Goal: Task Accomplishment & Management: Manage account settings

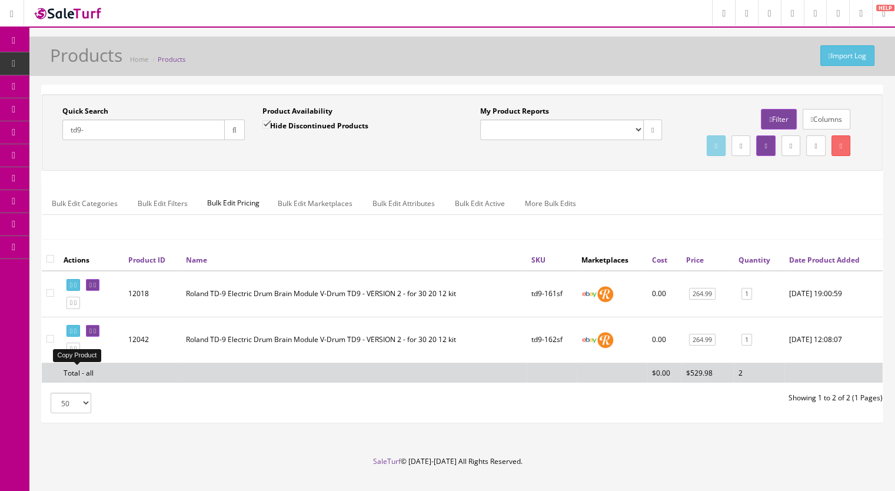
type input "td9-"
click at [76, 355] on link at bounding box center [73, 348] width 14 height 12
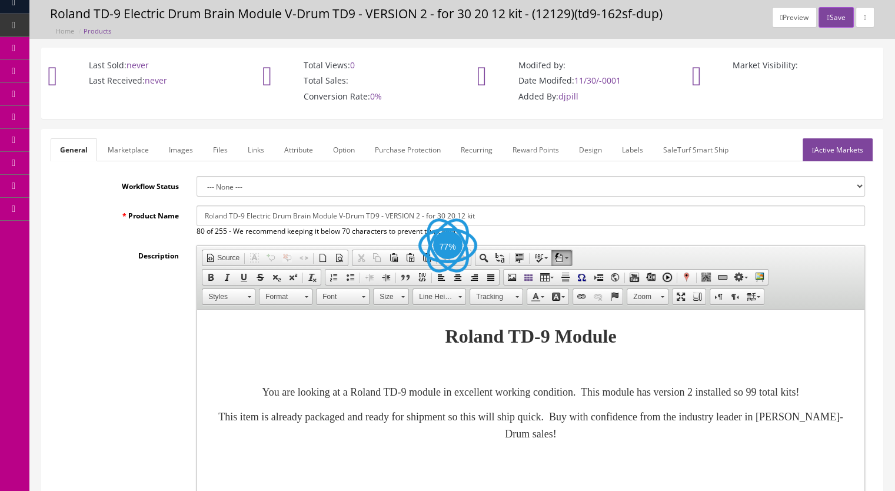
scroll to position [59, 0]
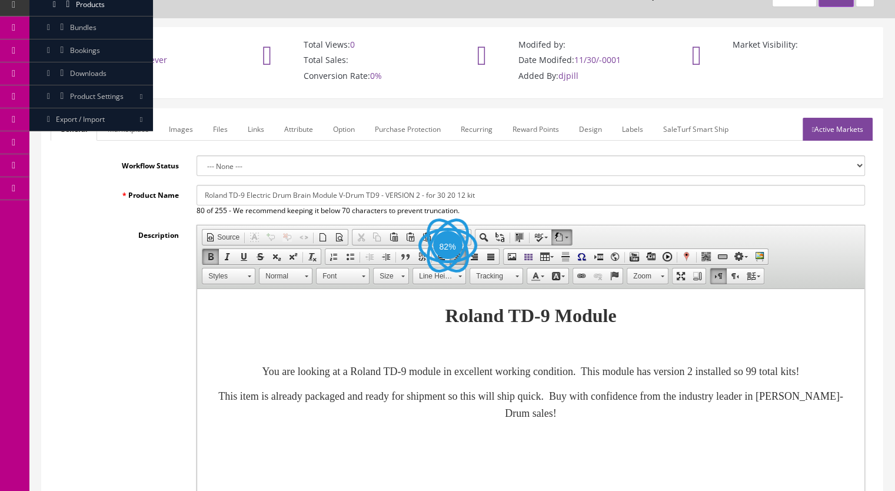
click at [563, 380] on p "You are looking at a Roland TD-9 module in excellent working condition. This mo…" at bounding box center [530, 371] width 643 height 17
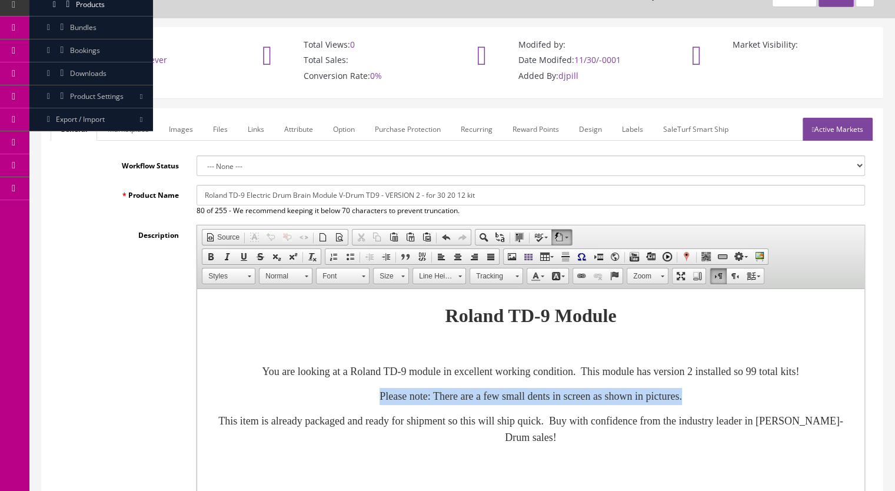
drag, startPoint x: 761, startPoint y: 413, endPoint x: 232, endPoint y: 413, distance: 529.3
click at [232, 405] on p "Please note: There are a few small dents in screen as shown in pictures." at bounding box center [530, 396] width 643 height 17
click at [209, 255] on span at bounding box center [210, 256] width 9 height 9
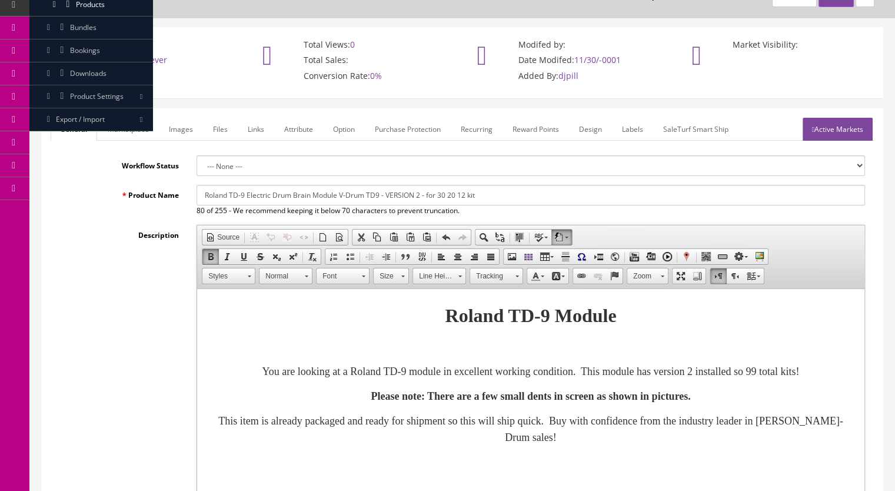
click at [402, 276] on span at bounding box center [402, 274] width 3 height 11
click at [405, 366] on link "20" at bounding box center [407, 364] width 67 height 18
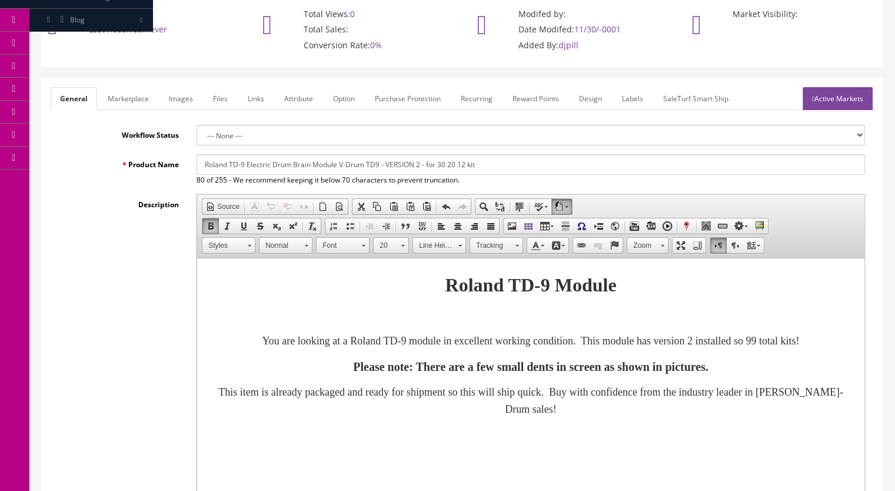
scroll to position [176, 0]
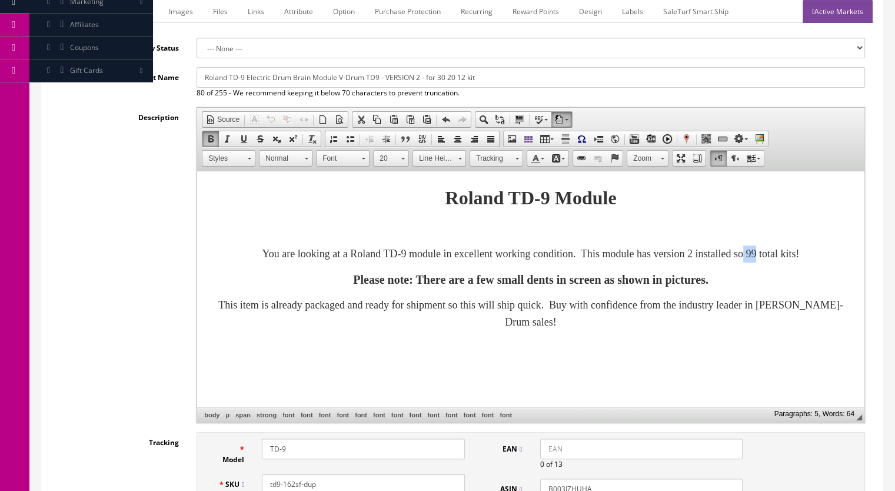
drag, startPoint x: 807, startPoint y: 250, endPoint x: 823, endPoint y: 253, distance: 16.7
click at [799, 253] on font "You are looking at a Roland TD-9 module in excellent working condition. This mo…" at bounding box center [530, 254] width 537 height 12
click at [796, 289] on p "Please note: There are a few small dents in screen as shown in pictures." at bounding box center [530, 279] width 643 height 19
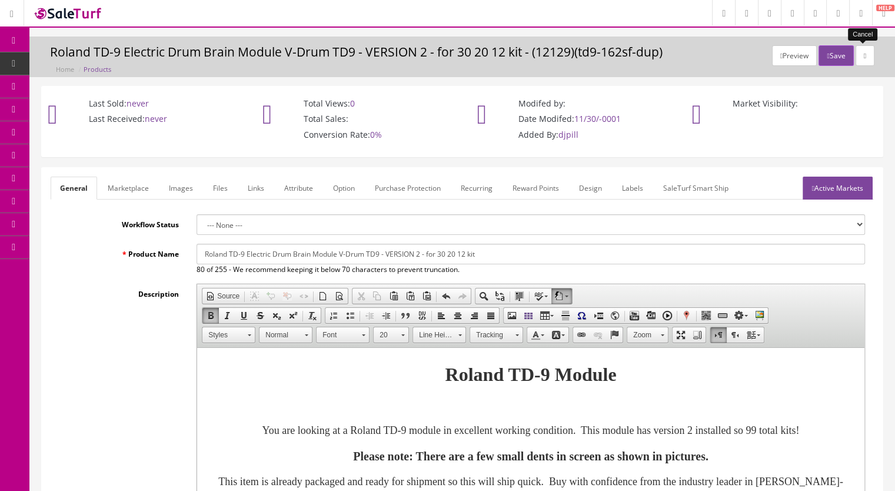
click at [863, 59] on link at bounding box center [864, 55] width 19 height 21
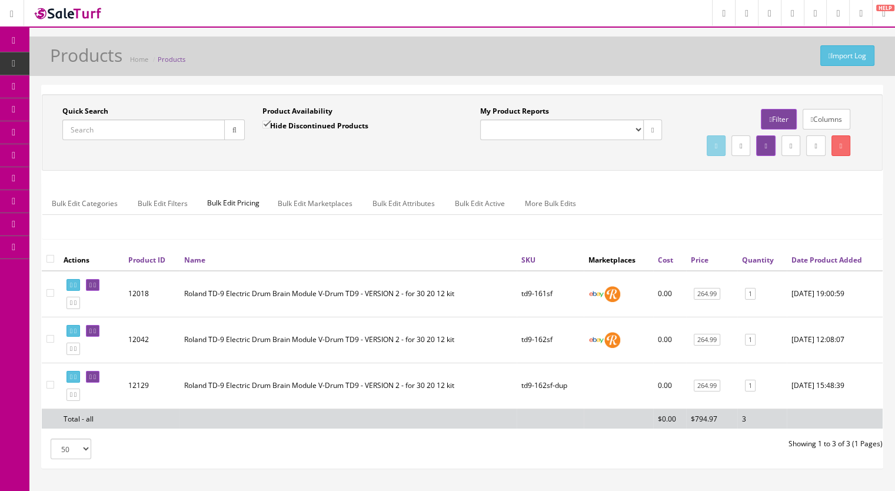
click at [45, 406] on td at bounding box center [50, 385] width 17 height 46
click at [49, 388] on input"] "checkbox" at bounding box center [50, 385] width 8 height 8
checkbox input"] "true"
click at [846, 144] on link at bounding box center [840, 145] width 19 height 21
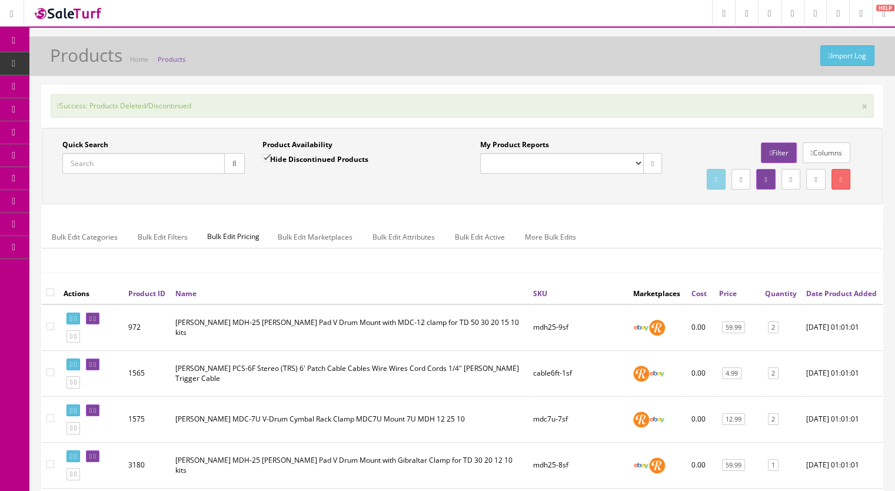
click at [118, 155] on input "Quick Search" at bounding box center [143, 163] width 162 height 21
type input "td15-"
click at [235, 158] on button "button" at bounding box center [234, 163] width 21 height 21
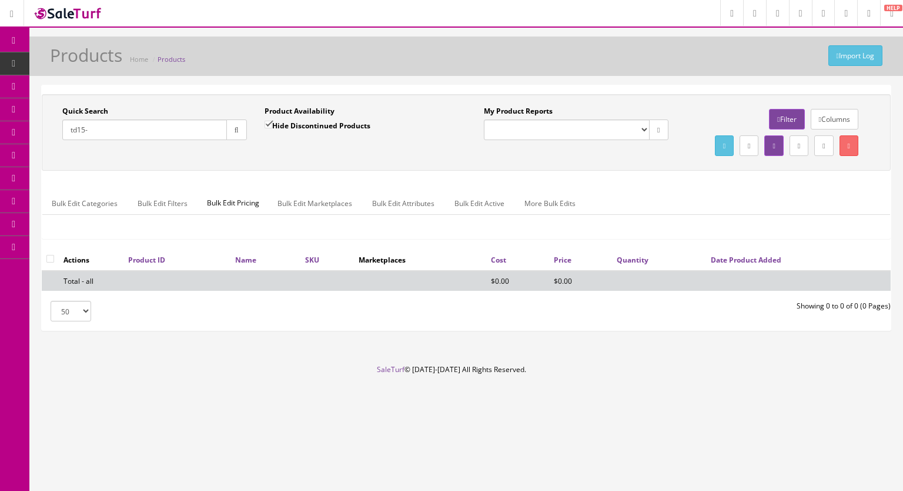
click at [268, 121] on input "Hide Discontinued Products" at bounding box center [269, 125] width 8 height 8
checkbox input "false"
click at [234, 135] on button "button" at bounding box center [236, 129] width 21 height 21
click at [142, 132] on input "td15-" at bounding box center [144, 129] width 165 height 21
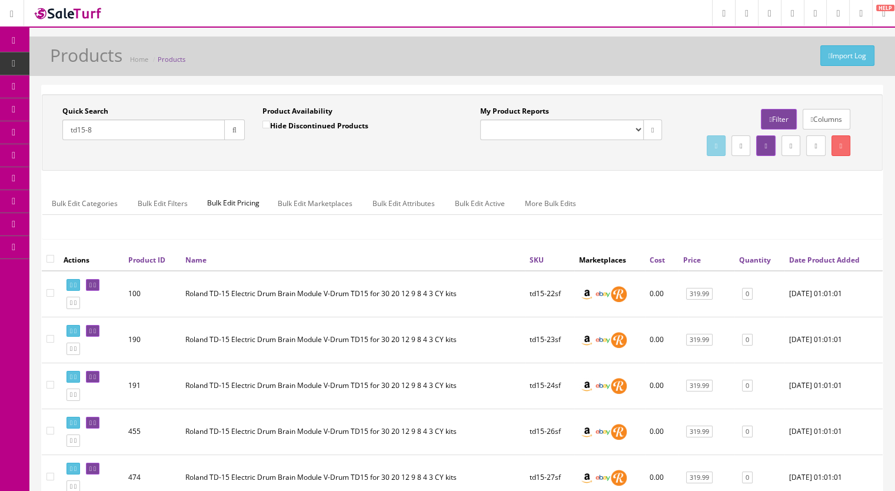
type input "td15-8"
click at [232, 130] on icon "button" at bounding box center [234, 129] width 4 height 7
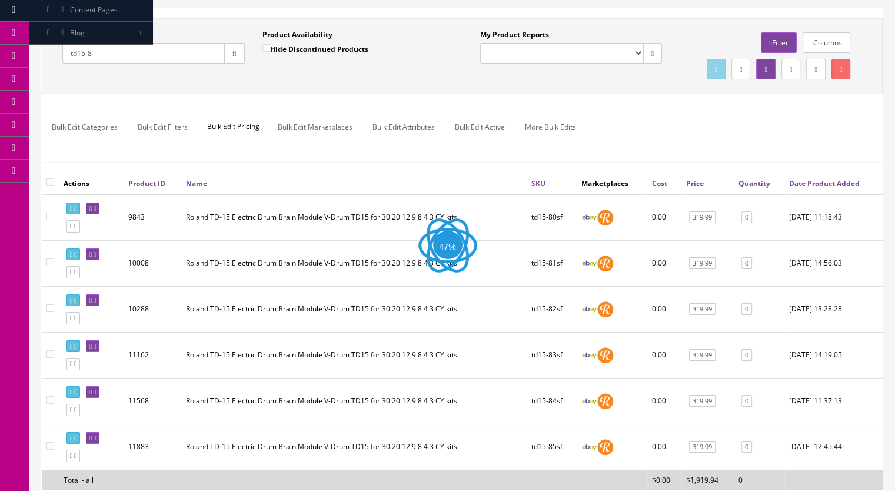
scroll to position [228, 0]
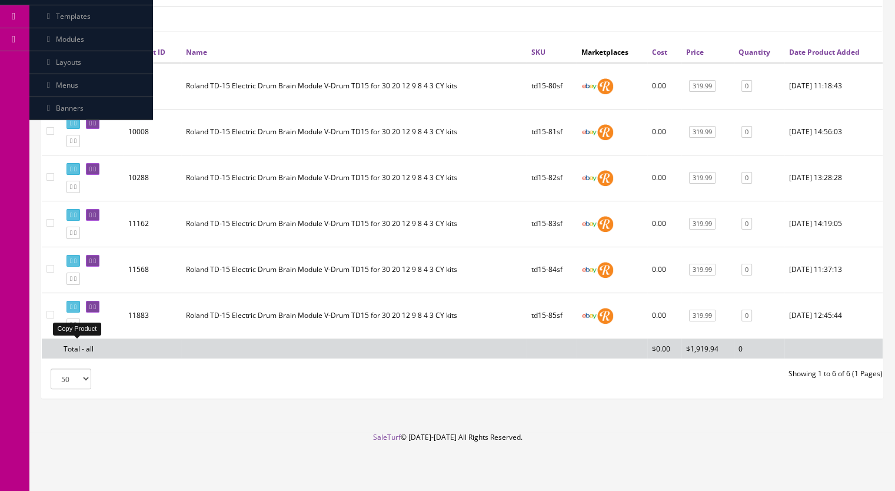
click at [76, 325] on icon at bounding box center [75, 324] width 2 height 6
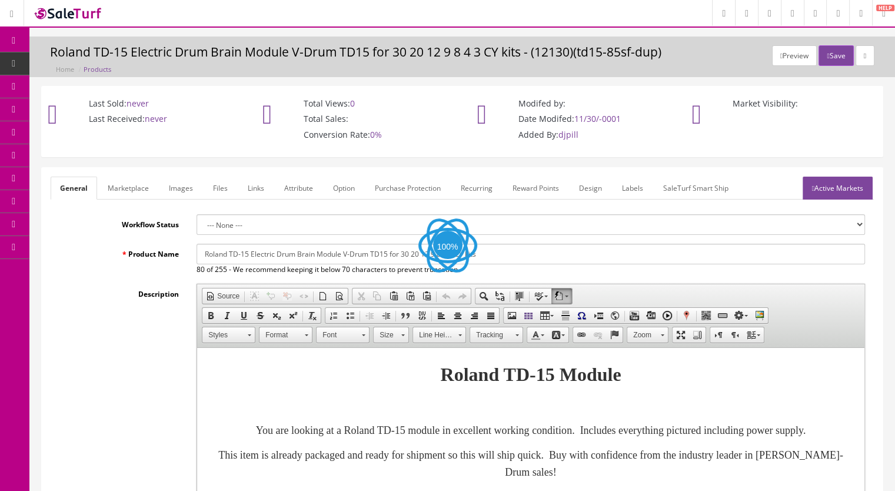
click at [184, 188] on link "Images" at bounding box center [180, 187] width 43 height 23
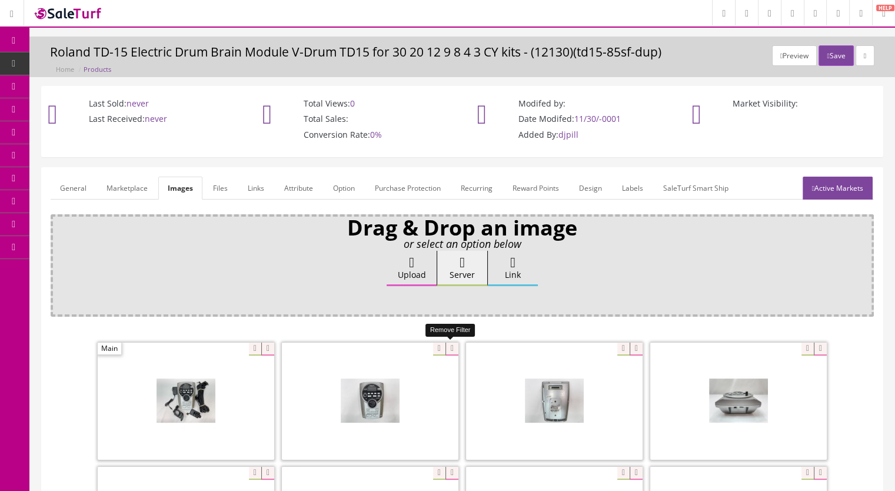
click at [449, 342] on icon at bounding box center [451, 348] width 13 height 13
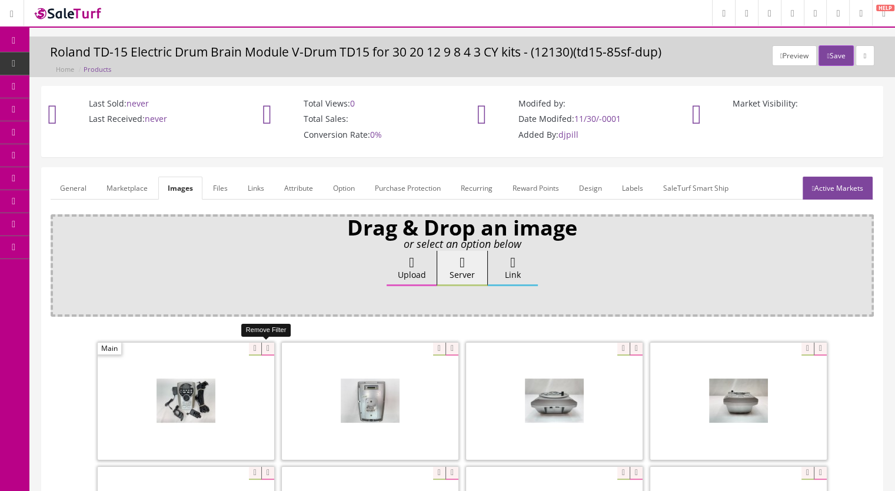
click at [269, 345] on icon at bounding box center [267, 348] width 13 height 13
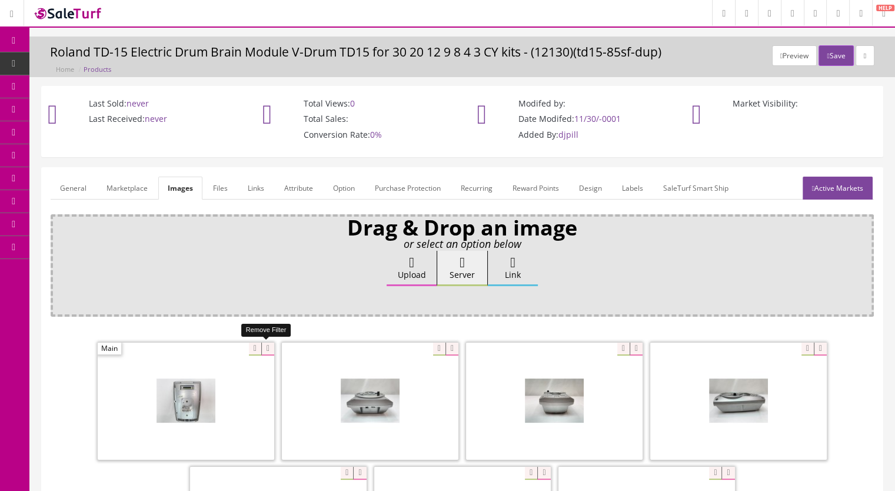
click at [267, 349] on icon at bounding box center [267, 348] width 13 height 13
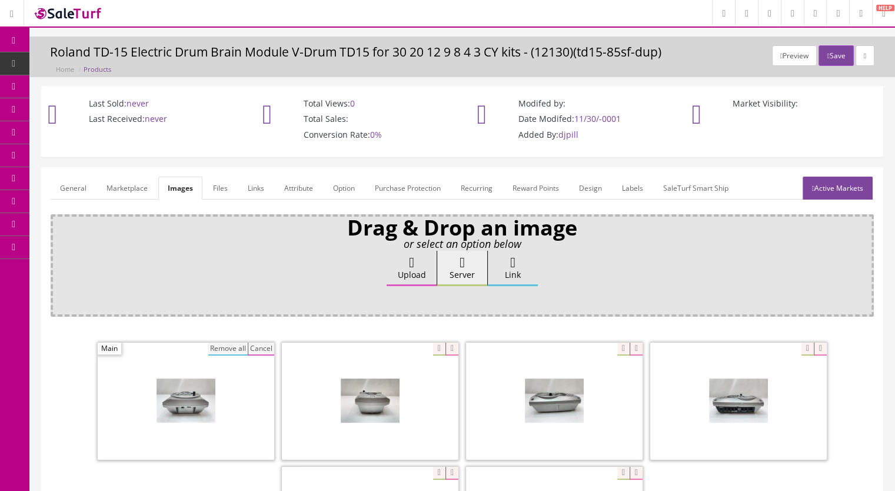
click at [232, 345] on button "Remove all" at bounding box center [227, 348] width 39 height 13
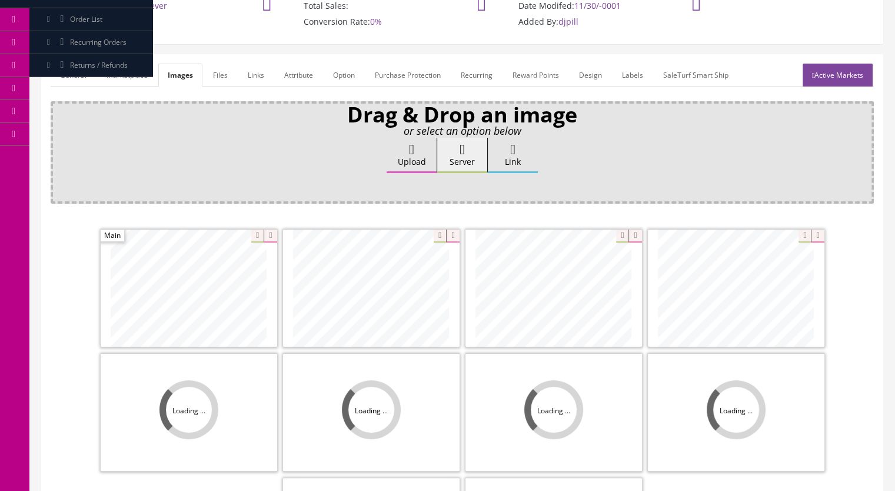
scroll to position [235, 0]
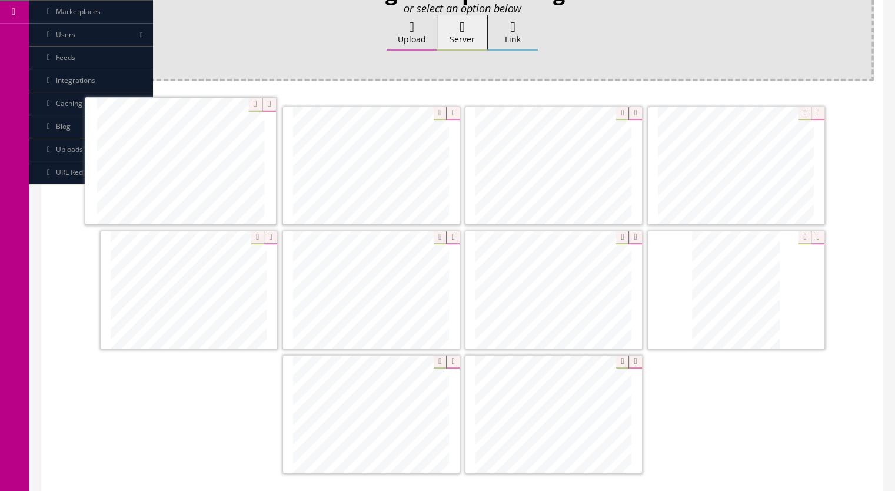
drag, startPoint x: 298, startPoint y: 239, endPoint x: 205, endPoint y: 189, distance: 105.5
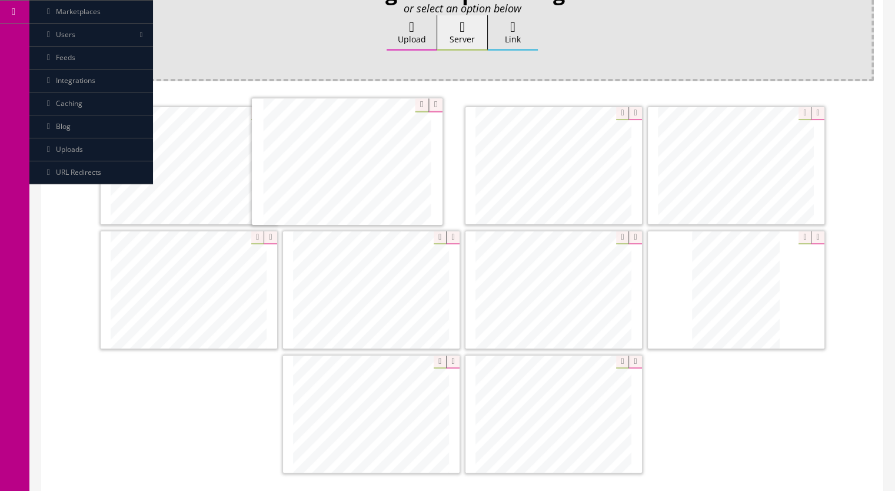
drag, startPoint x: 588, startPoint y: 296, endPoint x: 391, endPoint y: 171, distance: 233.5
drag, startPoint x: 579, startPoint y: 405, endPoint x: 575, endPoint y: 152, distance: 252.9
drag, startPoint x: 768, startPoint y: 140, endPoint x: 582, endPoint y: 396, distance: 316.2
drag, startPoint x: 581, startPoint y: 428, endPoint x: 732, endPoint y: 295, distance: 201.2
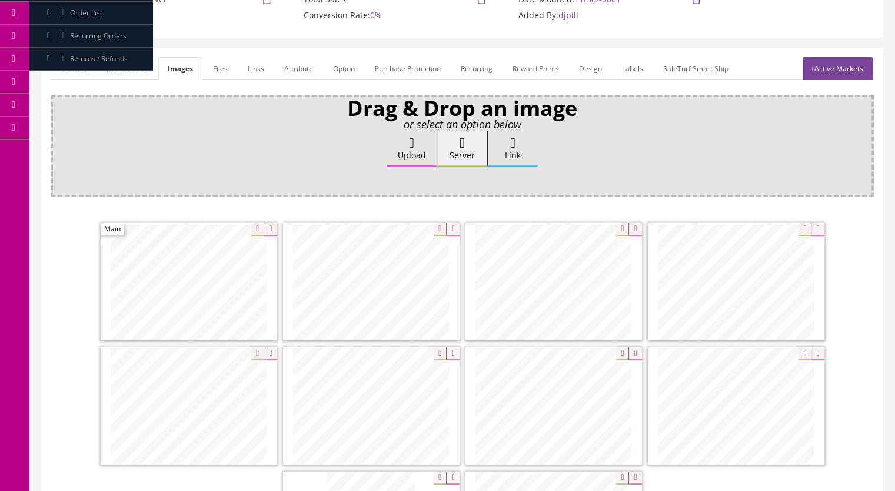
scroll to position [118, 0]
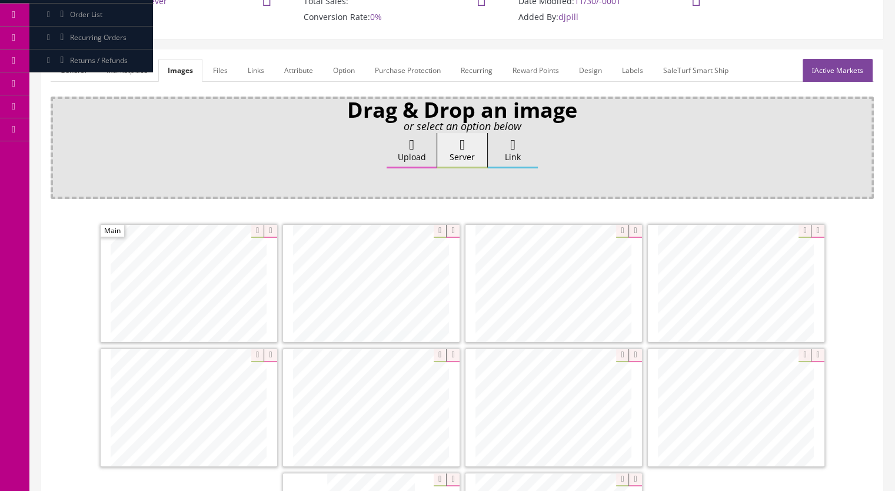
click at [136, 75] on link "Marketplace" at bounding box center [127, 70] width 60 height 23
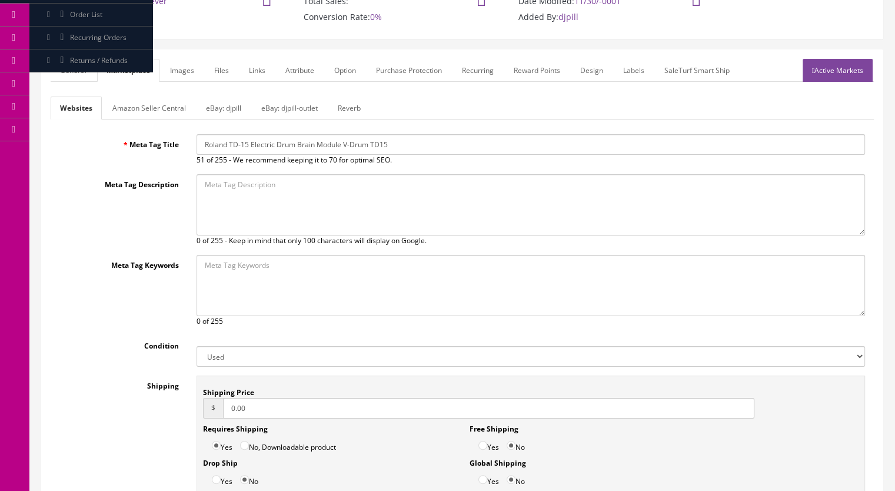
click at [351, 102] on link "Reverb" at bounding box center [349, 107] width 42 height 23
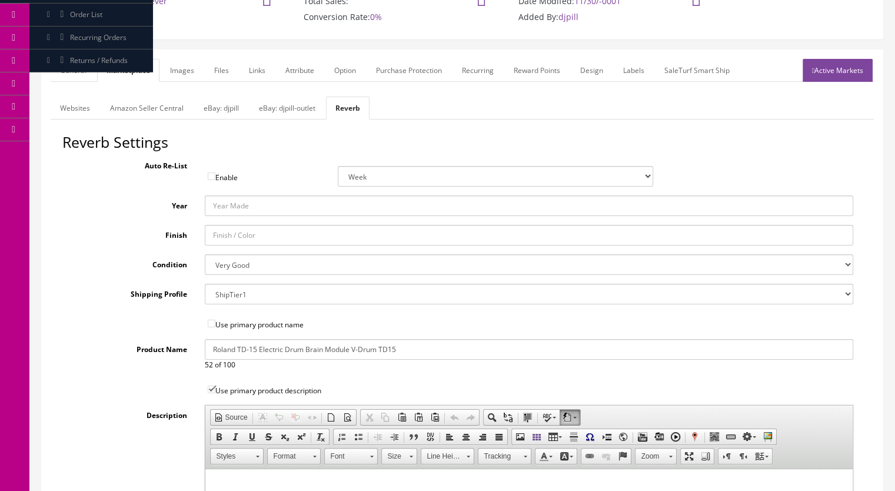
click at [231, 268] on select "Brand New Mint Excellent Very Good Good Fair Poor B-Stock Non Functioning" at bounding box center [529, 264] width 649 height 21
select select "f7a3f48c-972a-44c6-b01a-0cd27488d3f6"
click at [205, 254] on select "Brand New Mint Excellent Very Good Good Fair Poor B-Stock Non Functioning" at bounding box center [529, 264] width 649 height 21
click at [59, 66] on link "General" at bounding box center [73, 70] width 45 height 23
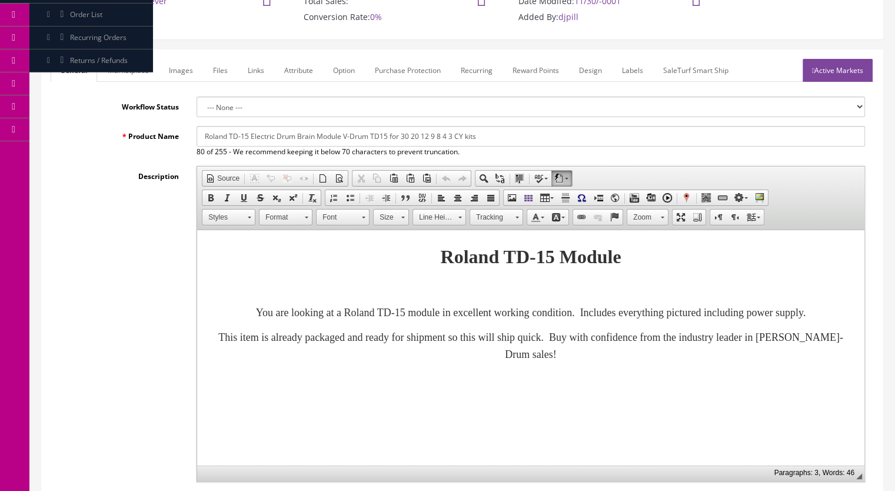
click at [591, 321] on p "You are looking at a Roland TD-15 module in excellent working condition. Includ…" at bounding box center [530, 312] width 643 height 17
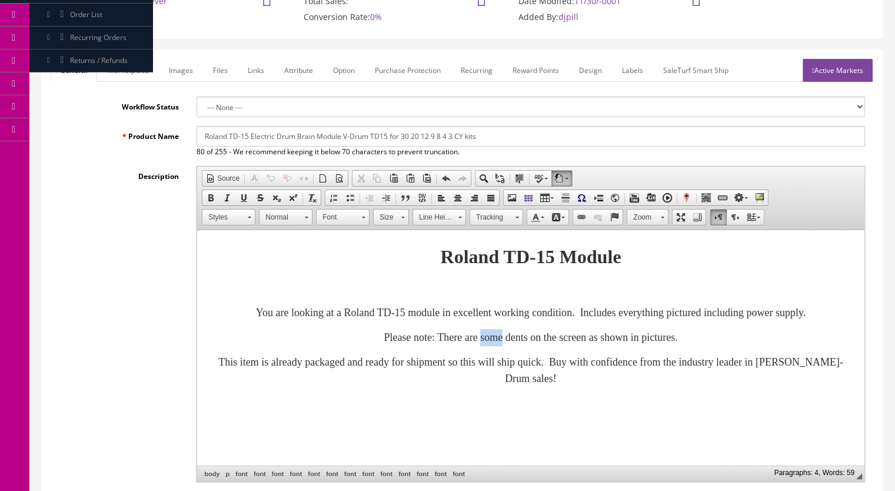
drag, startPoint x: 492, startPoint y: 355, endPoint x: 468, endPoint y: 357, distance: 24.8
click at [468, 343] on font "Please note: There are some dents on the screen as shown in pictures." at bounding box center [529, 337] width 293 height 12
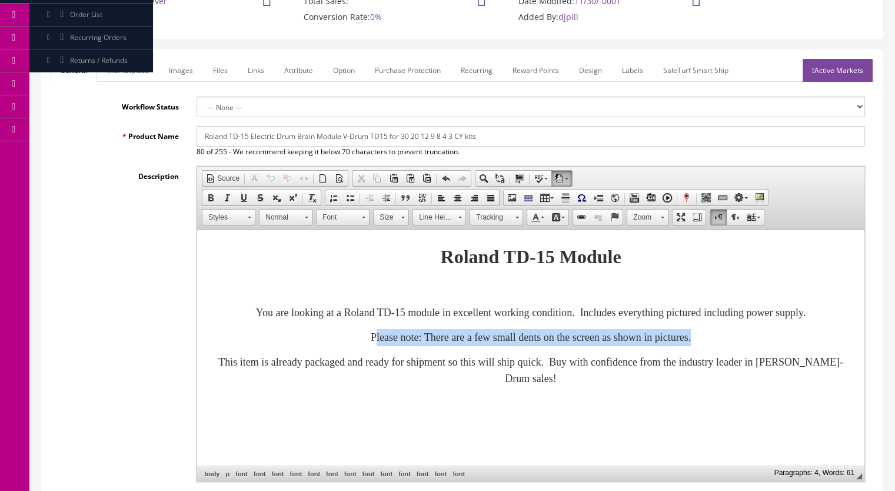
drag, startPoint x: 752, startPoint y: 358, endPoint x: 328, endPoint y: 345, distance: 423.7
click at [328, 345] on body "Roland TD-15 Module You are looking at a Roland TD-15 module in excellent worki…" at bounding box center [530, 314] width 643 height 145
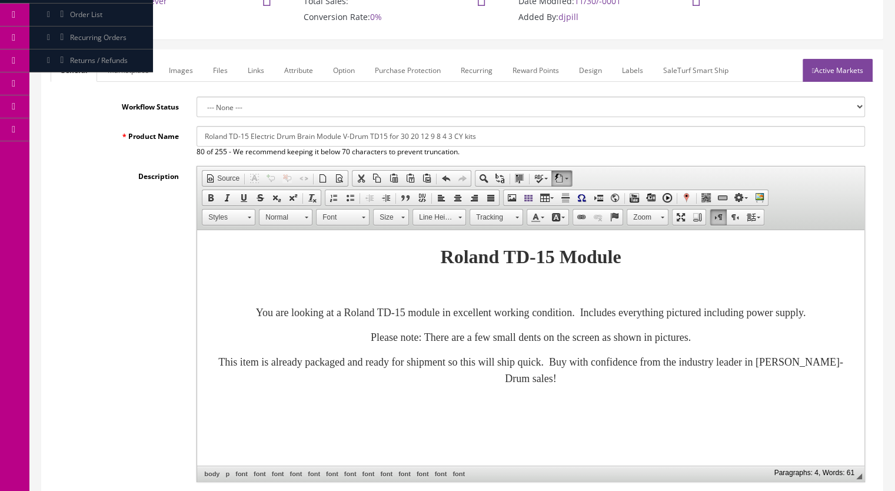
click at [323, 346] on p "Please note: There are a few small dents on the screen as shown in pictures." at bounding box center [530, 337] width 643 height 17
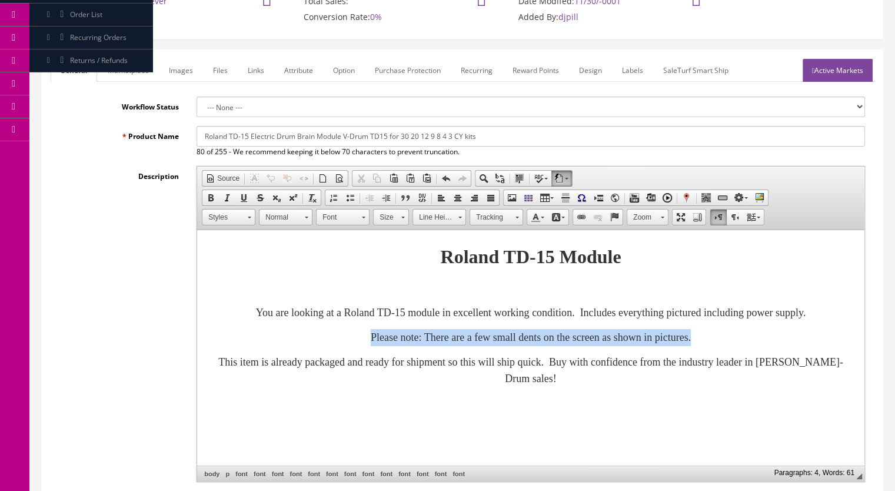
drag, startPoint x: 325, startPoint y: 358, endPoint x: 759, endPoint y: 346, distance: 433.6
click at [759, 346] on body "Roland TD-15 Module You are looking at a Roland TD-15 module in excellent worki…" at bounding box center [530, 314] width 643 height 145
click at [210, 197] on span at bounding box center [210, 197] width 9 height 9
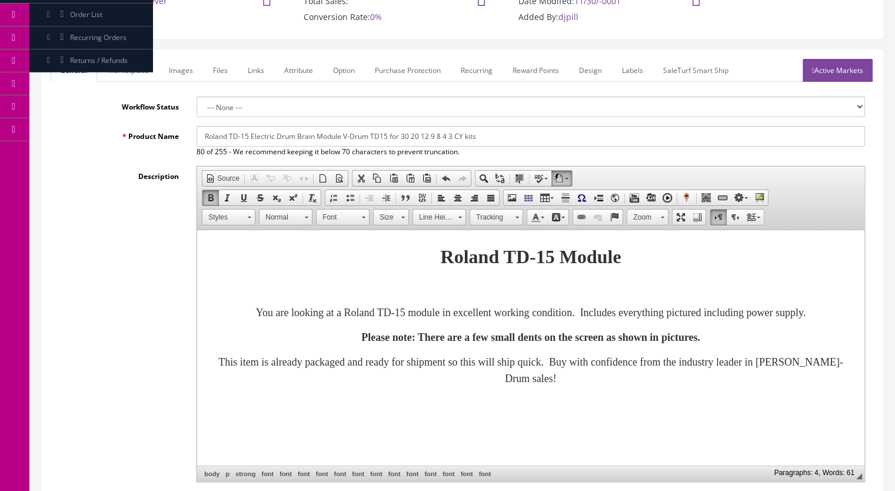
click at [401, 218] on span at bounding box center [402, 215] width 3 height 11
click at [399, 289] on link "18" at bounding box center [407, 286] width 67 height 17
click at [398, 217] on link "18" at bounding box center [391, 217] width 36 height 16
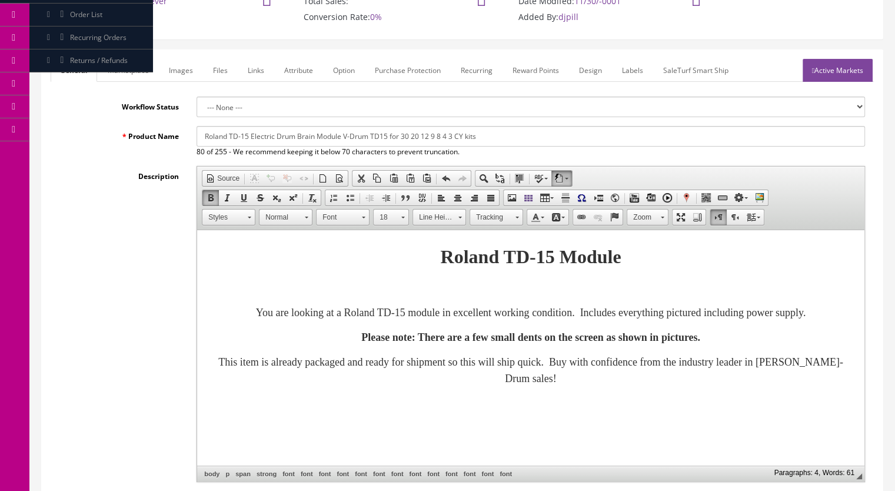
scroll to position [69, 0]
click at [396, 298] on link "20" at bounding box center [407, 295] width 67 height 18
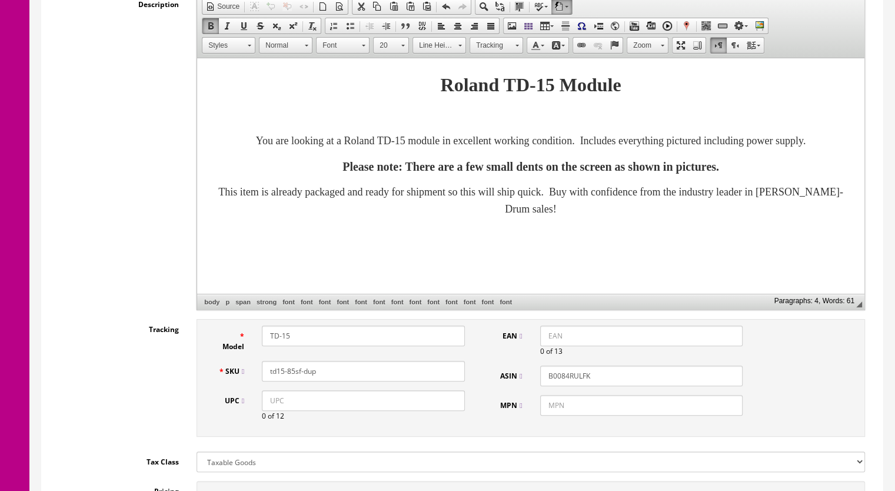
scroll to position [294, 0]
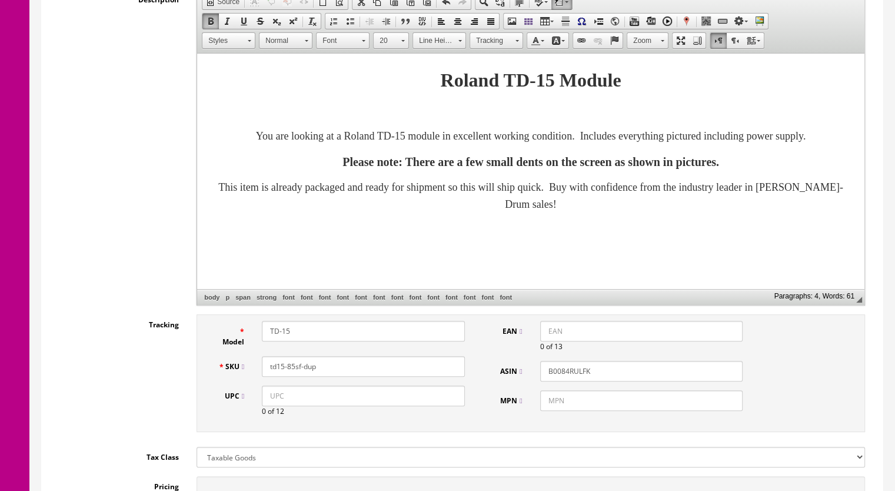
drag, startPoint x: 328, startPoint y: 366, endPoint x: 292, endPoint y: 365, distance: 36.5
click at [292, 368] on input "td15-85sf-dup" at bounding box center [363, 366] width 203 height 21
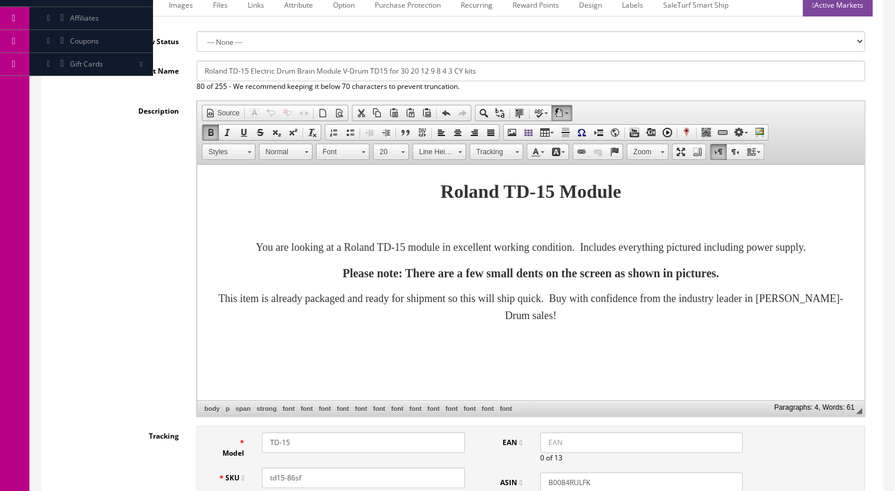
scroll to position [0, 0]
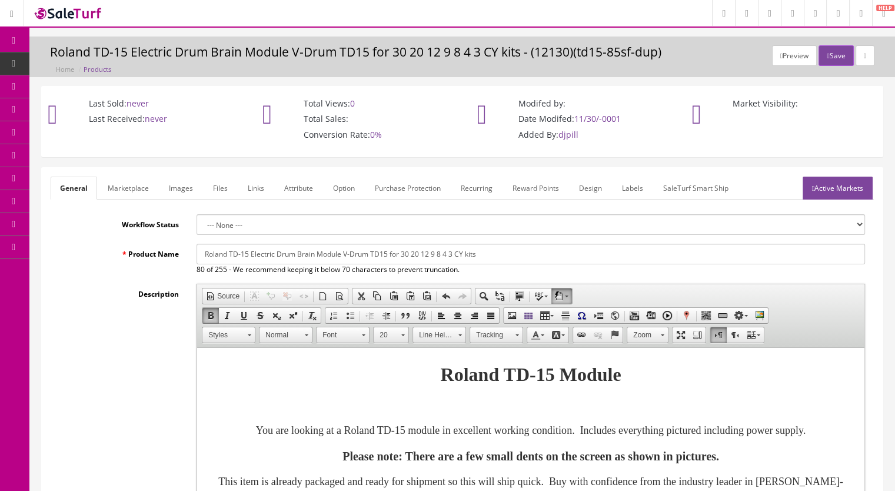
type input "td15-86sf"
click at [854, 162] on div "Last Sold: never Last Received: never Total Views: 0 Total Sales: Conversion Ra…" at bounding box center [461, 127] width 859 height 82
click at [840, 178] on link "Active Markets" at bounding box center [837, 187] width 70 height 23
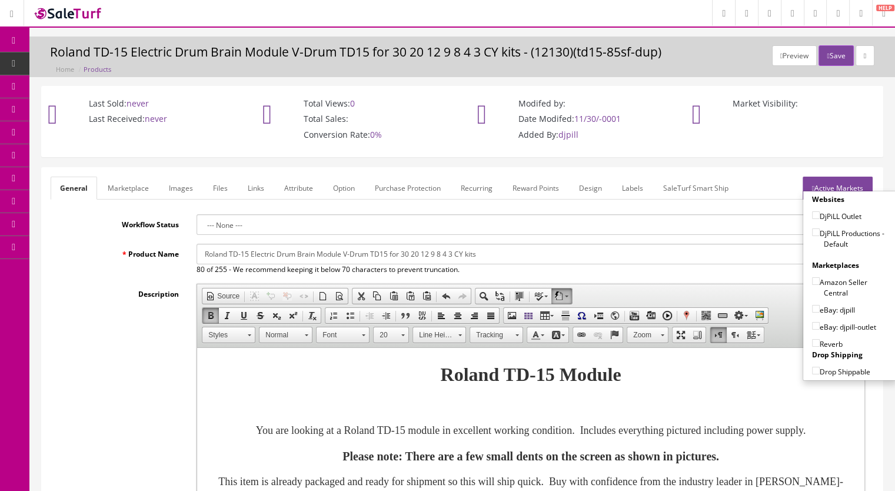
click at [812, 228] on input"] "DjPiLL Productions - Default" at bounding box center [816, 232] width 8 height 8
checkbox input"] "true"
click at [812, 308] on input"] "eBay: djpill" at bounding box center [816, 309] width 8 height 8
checkbox input"] "true"
click at [812, 339] on input"] "Reverb" at bounding box center [816, 343] width 8 height 8
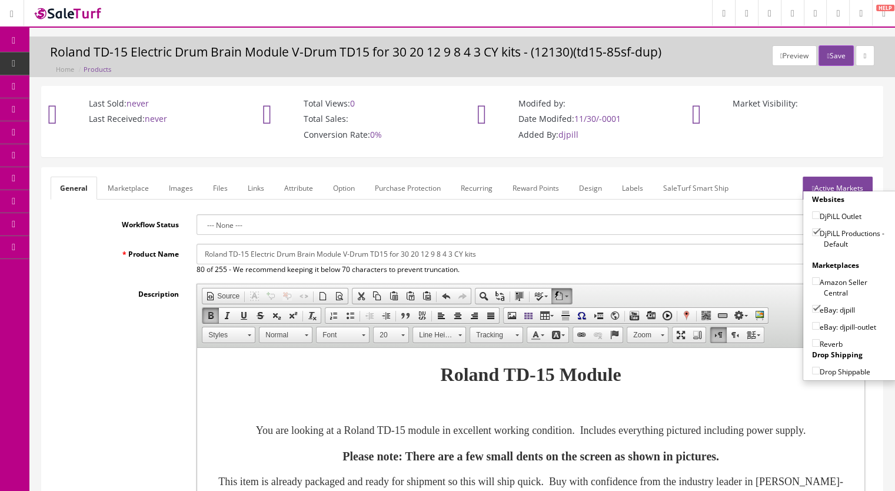
checkbox input"] "true"
click at [828, 58] on button "Save" at bounding box center [835, 55] width 35 height 21
